Goal: Task Accomplishment & Management: Use online tool/utility

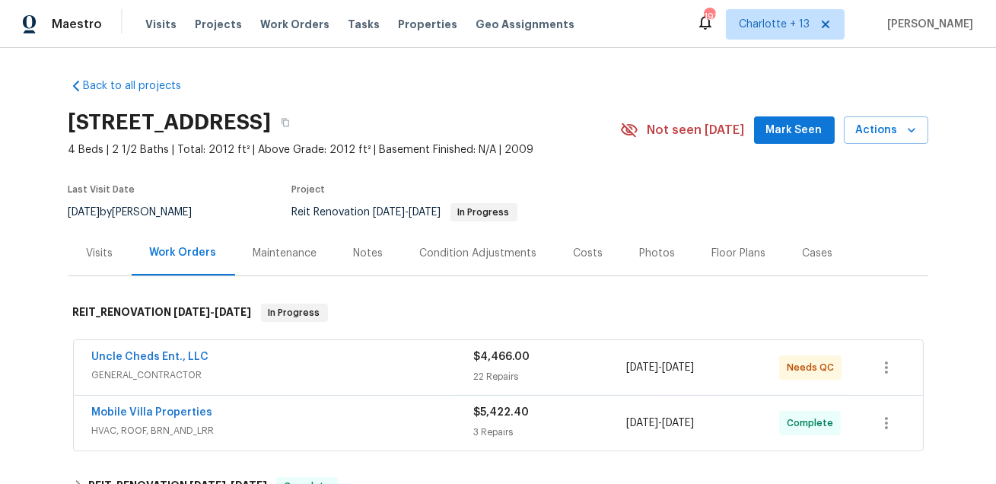
scroll to position [62, 0]
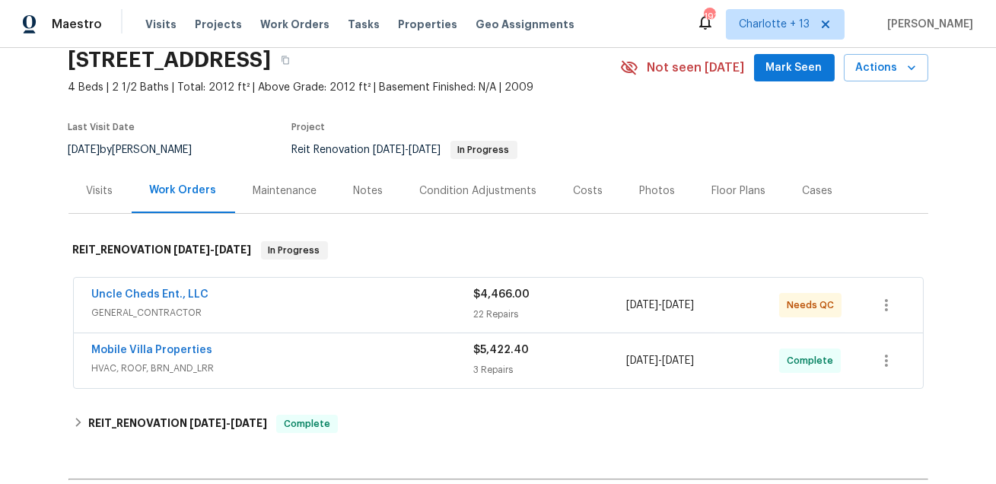
click at [585, 194] on div "Costs" at bounding box center [588, 190] width 30 height 15
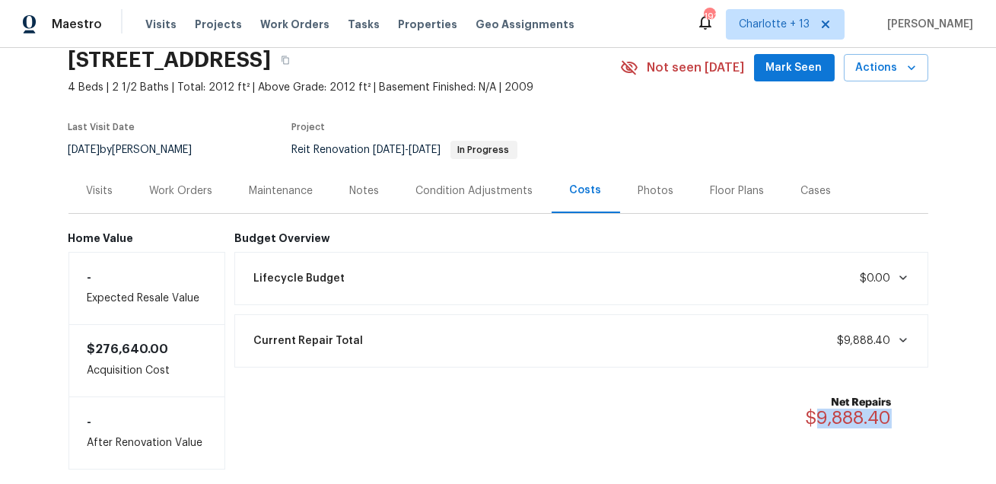
drag, startPoint x: 889, startPoint y: 417, endPoint x: 814, endPoint y: 411, distance: 75.5
click at [814, 411] on span "$9,888.40" at bounding box center [848, 417] width 86 height 18
copy span "9,888.40"
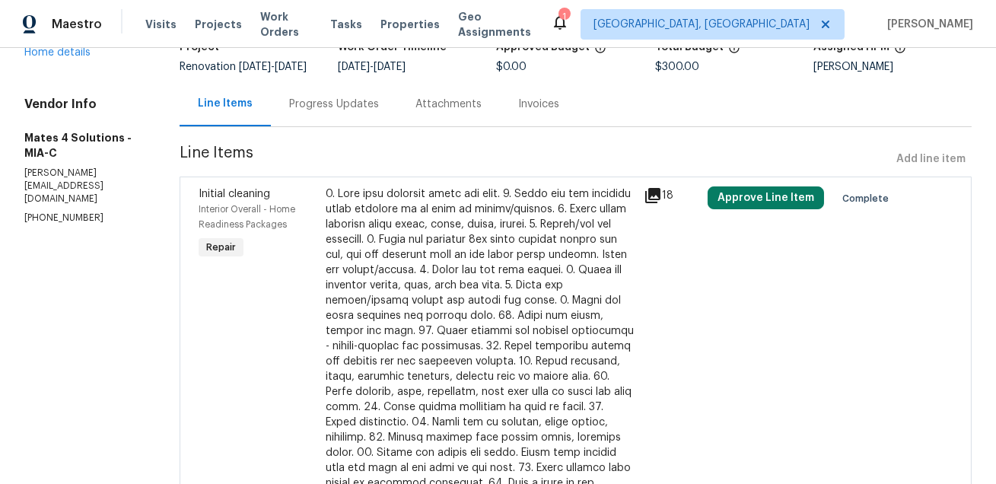
scroll to position [122, 0]
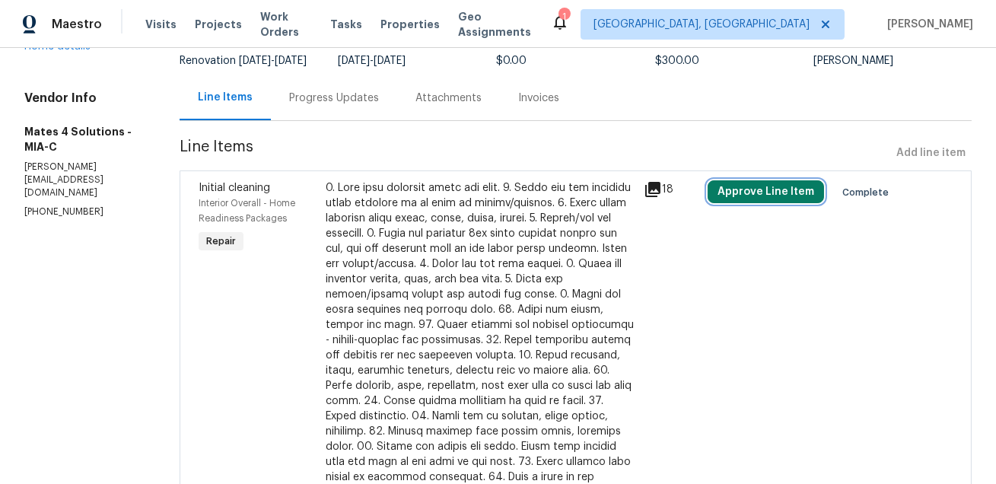
click at [780, 199] on button "Approve Line Item" at bounding box center [765, 191] width 116 height 23
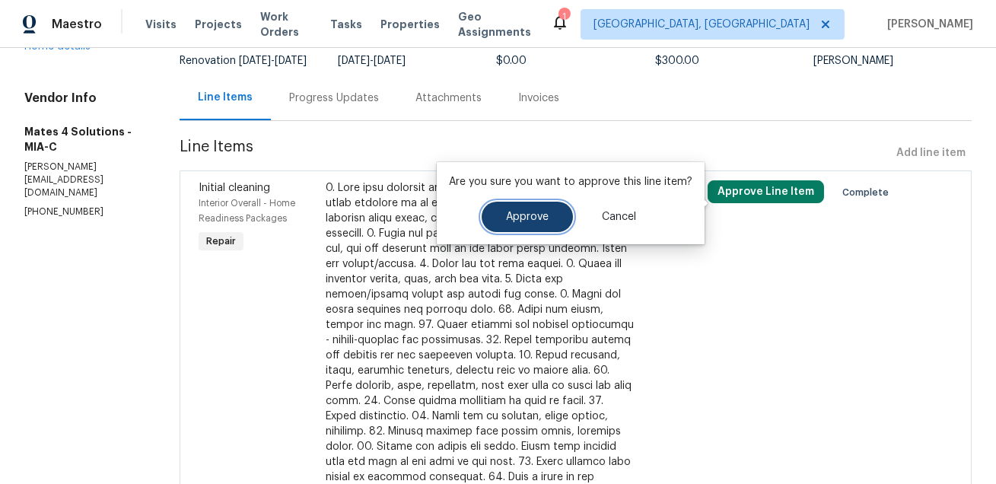
click at [557, 222] on button "Approve" at bounding box center [526, 217] width 91 height 30
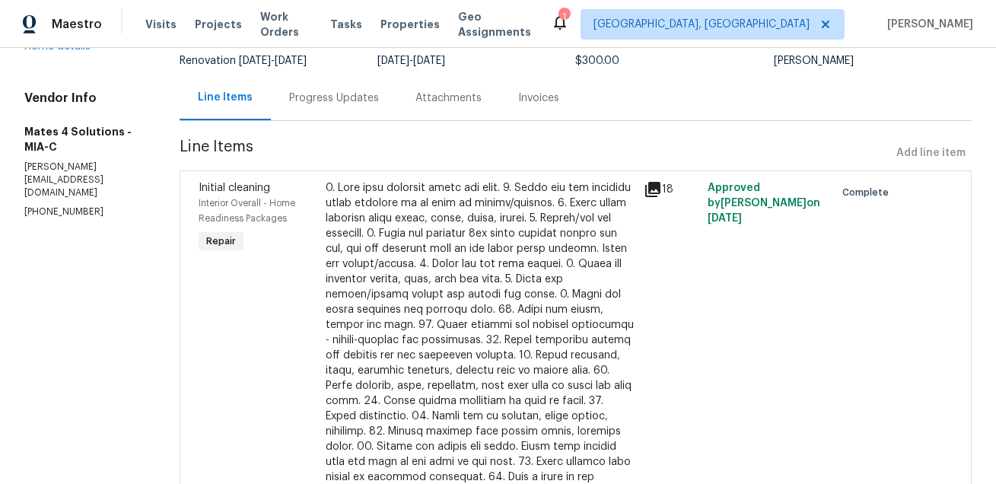
scroll to position [255, 0]
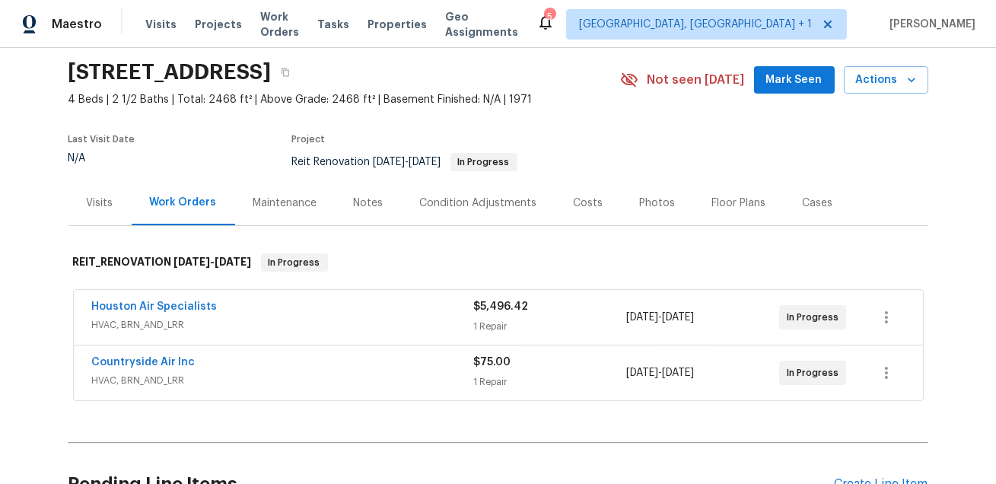
scroll to position [52, 0]
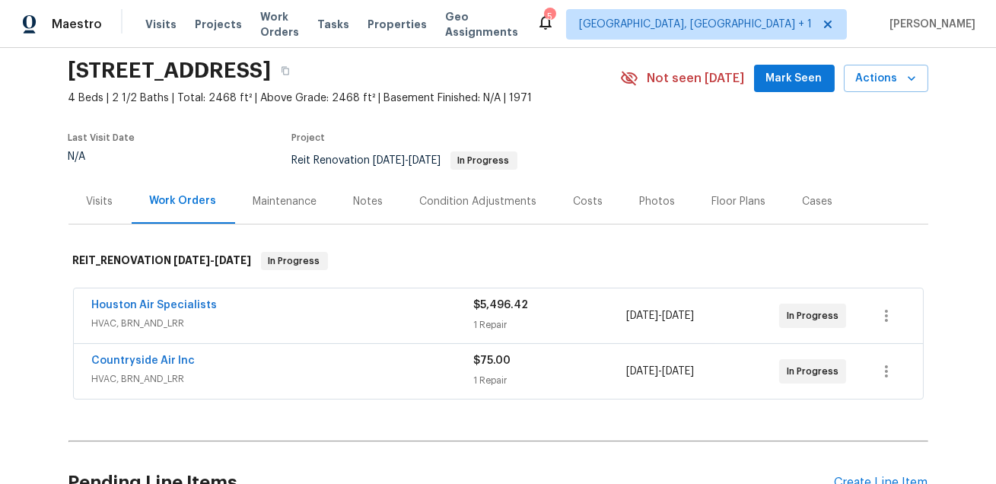
click at [580, 202] on div "Costs" at bounding box center [588, 201] width 30 height 15
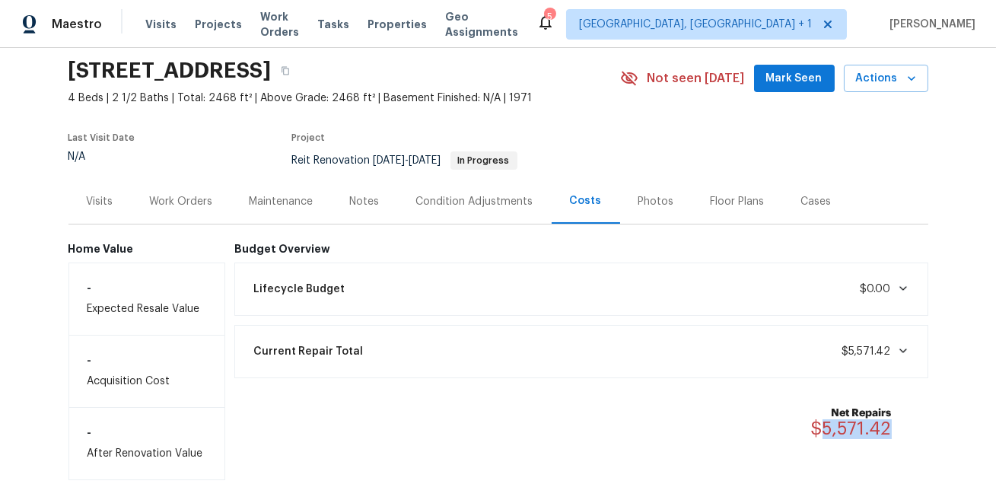
drag, startPoint x: 893, startPoint y: 431, endPoint x: 827, endPoint y: 426, distance: 66.4
click at [827, 426] on div "Net Repairs $5,571.42" at bounding box center [860, 421] width 99 height 33
copy span "5,571.42"
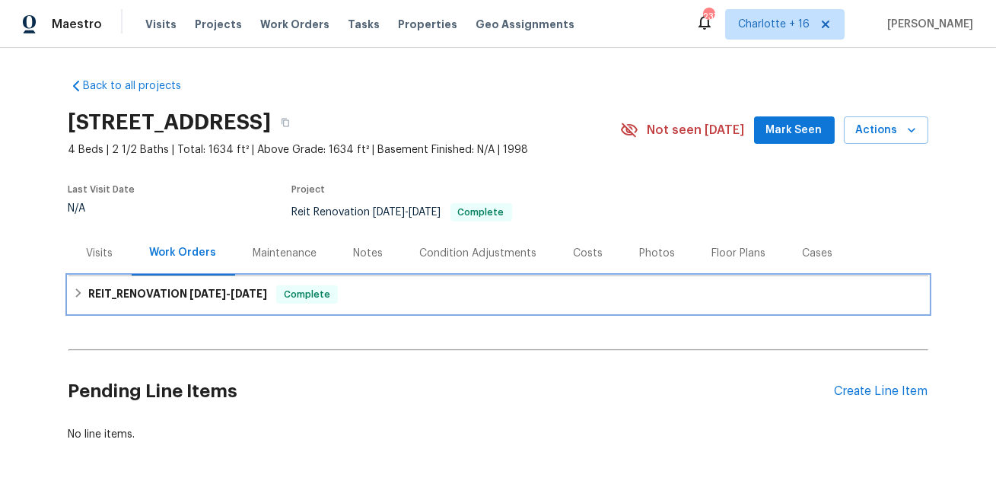
click at [214, 290] on span "9/22/25" at bounding box center [207, 293] width 37 height 11
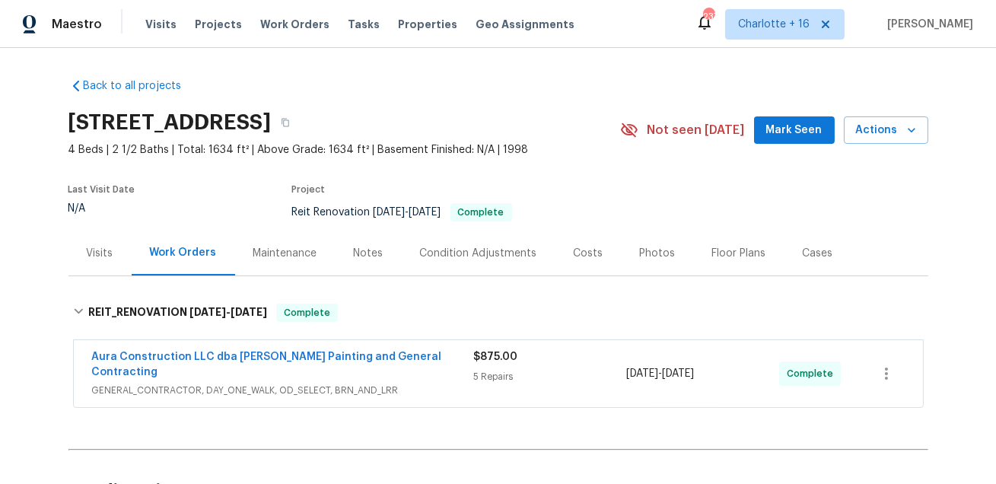
click at [590, 257] on div "Costs" at bounding box center [588, 253] width 30 height 15
